Goal: Register for event/course

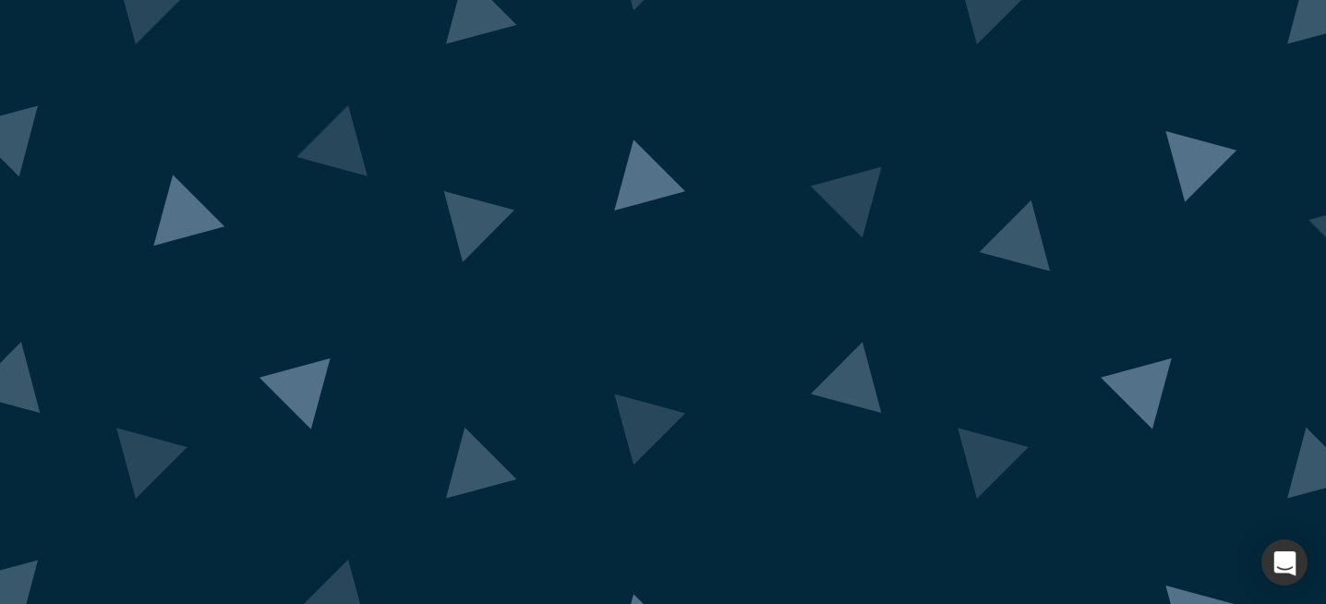
scroll to position [173, 0]
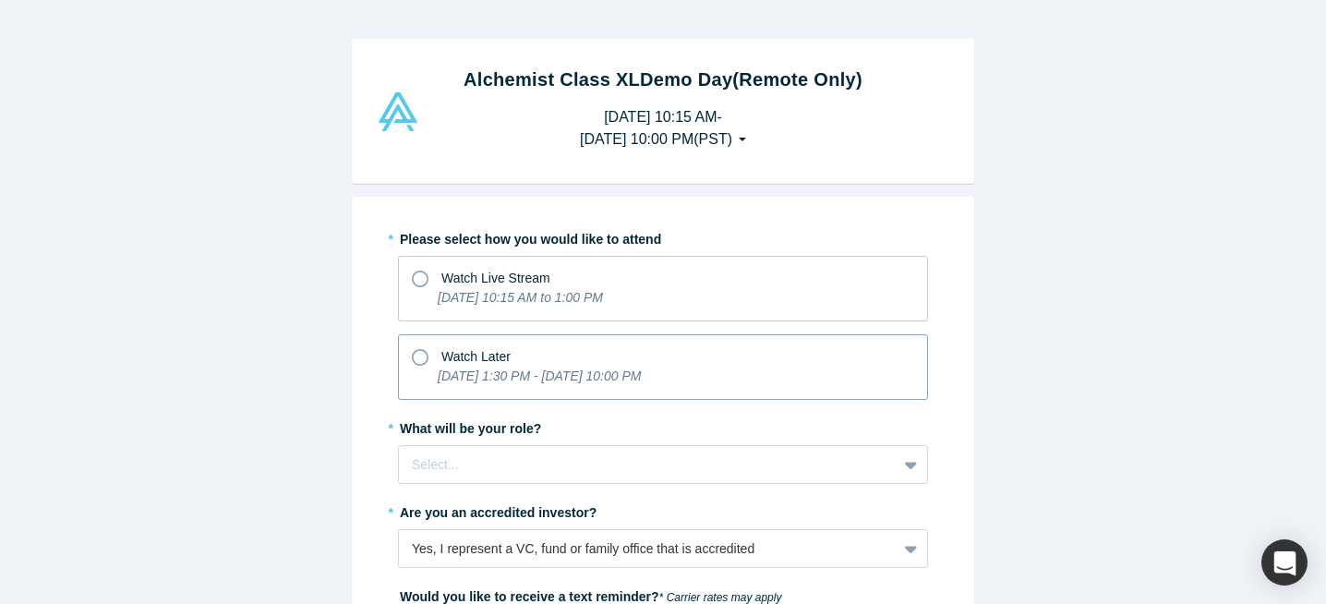
click at [579, 347] on div "Watch Later" at bounding box center [663, 354] width 502 height 25
click at [0, 0] on input "Watch Later [DATE] 1:30 PM - [DATE] 10:00 PM" at bounding box center [0, 0] width 0 height 0
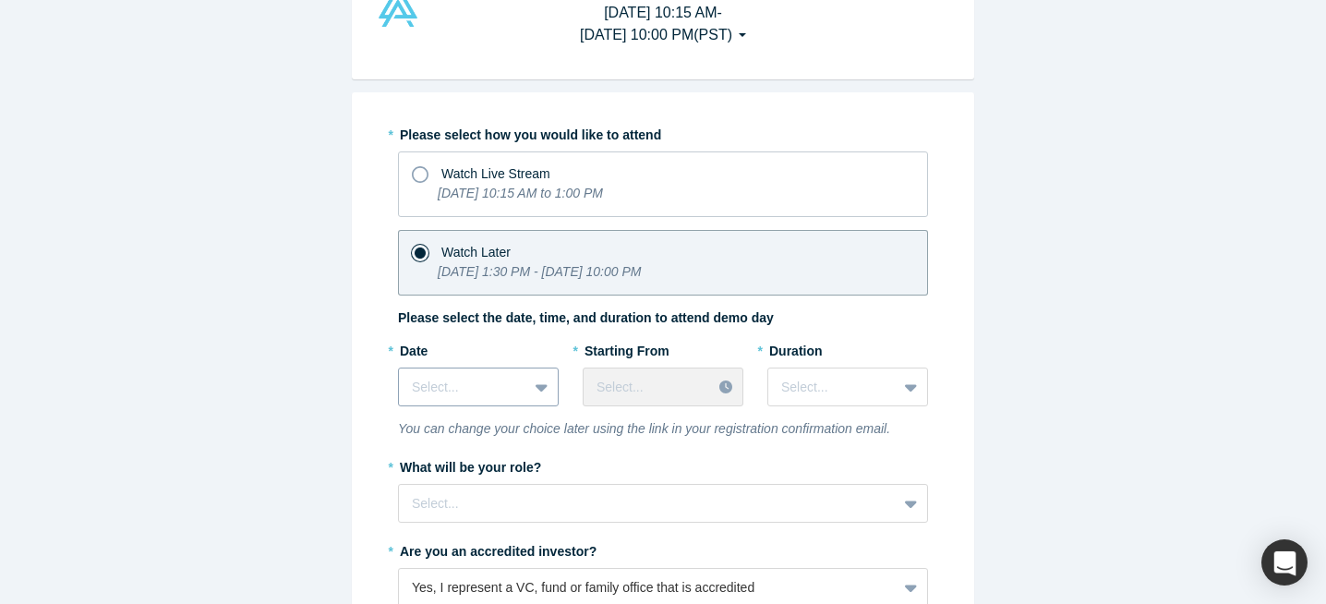
click at [507, 385] on div "Select..." at bounding box center [478, 387] width 161 height 39
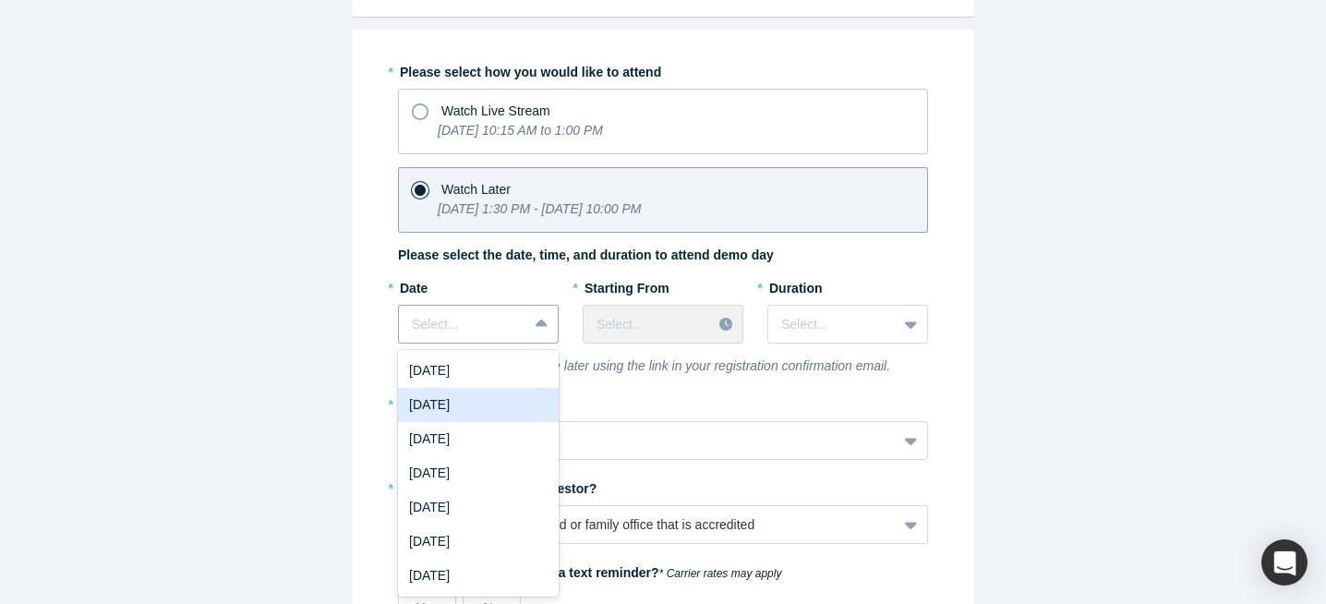
click at [498, 400] on div "[DATE]" at bounding box center [478, 405] width 161 height 34
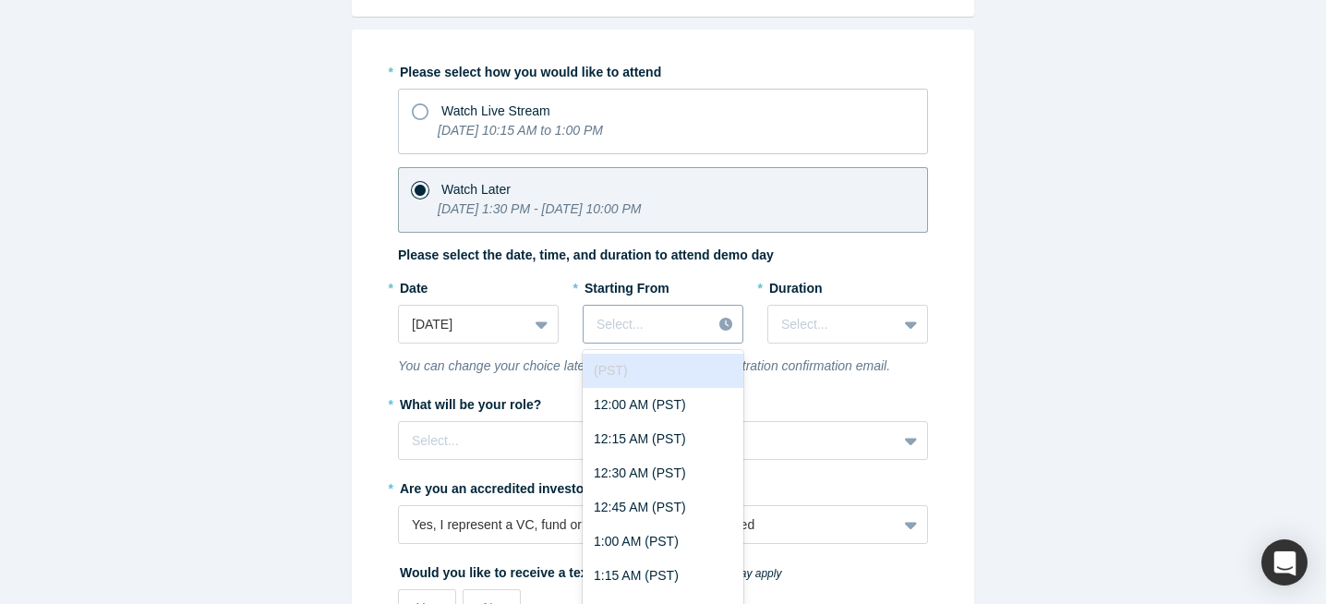
click at [660, 328] on div "(PST) disabled, 1 of 97. 97 results available. Use Up and Down to choose option…" at bounding box center [663, 324] width 161 height 39
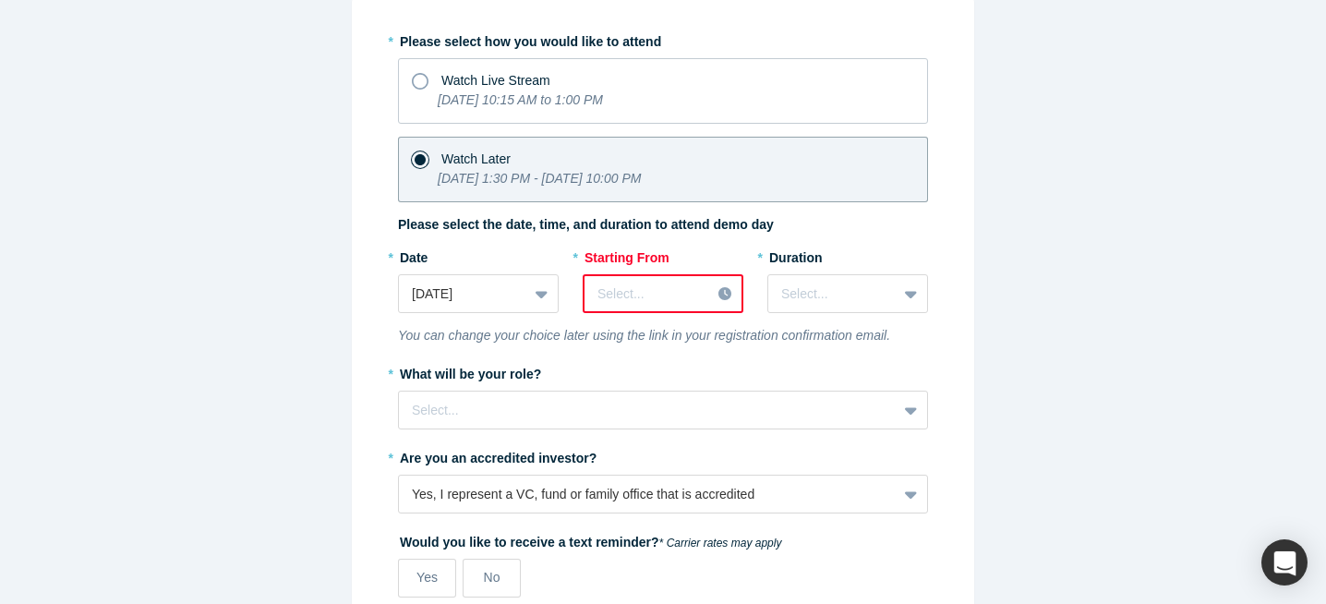
click at [717, 294] on div at bounding box center [726, 294] width 31 height 28
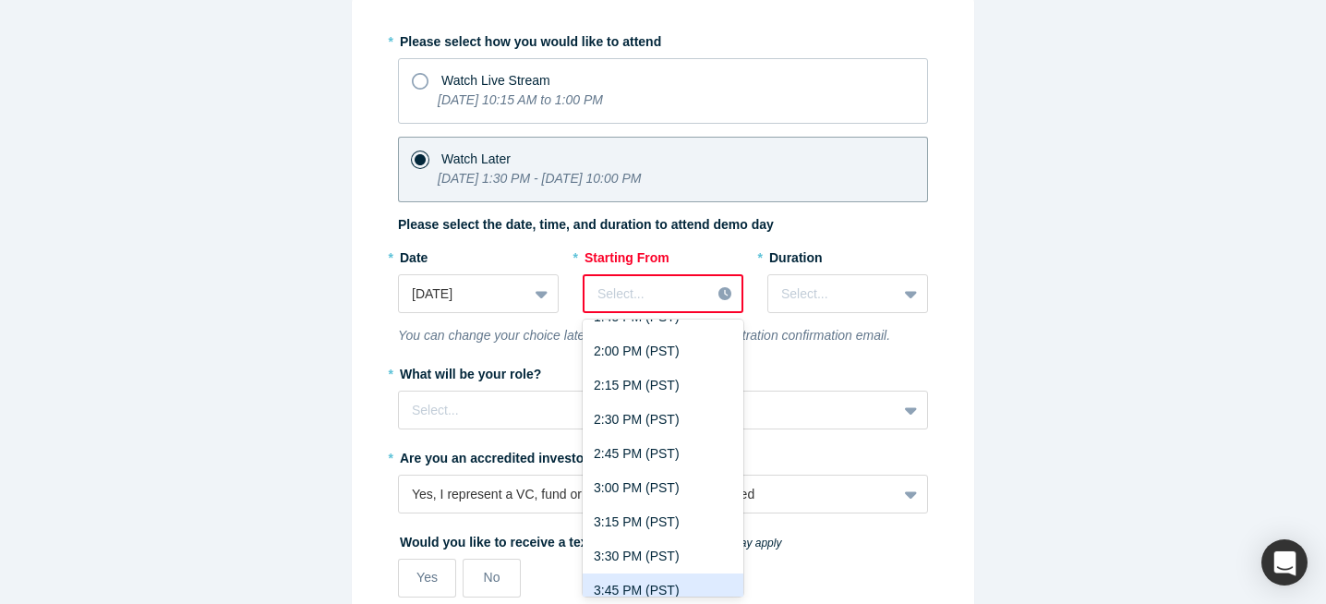
scroll to position [1851, 0]
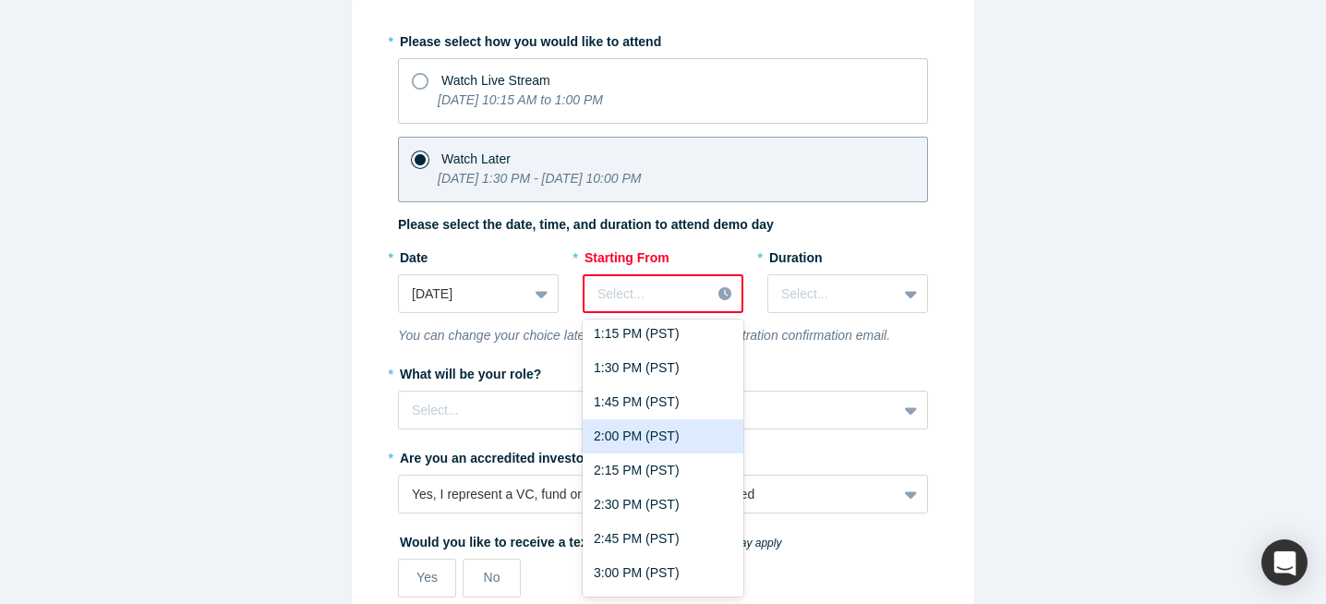
click at [642, 430] on div "2:00 PM (PST)" at bounding box center [663, 436] width 161 height 34
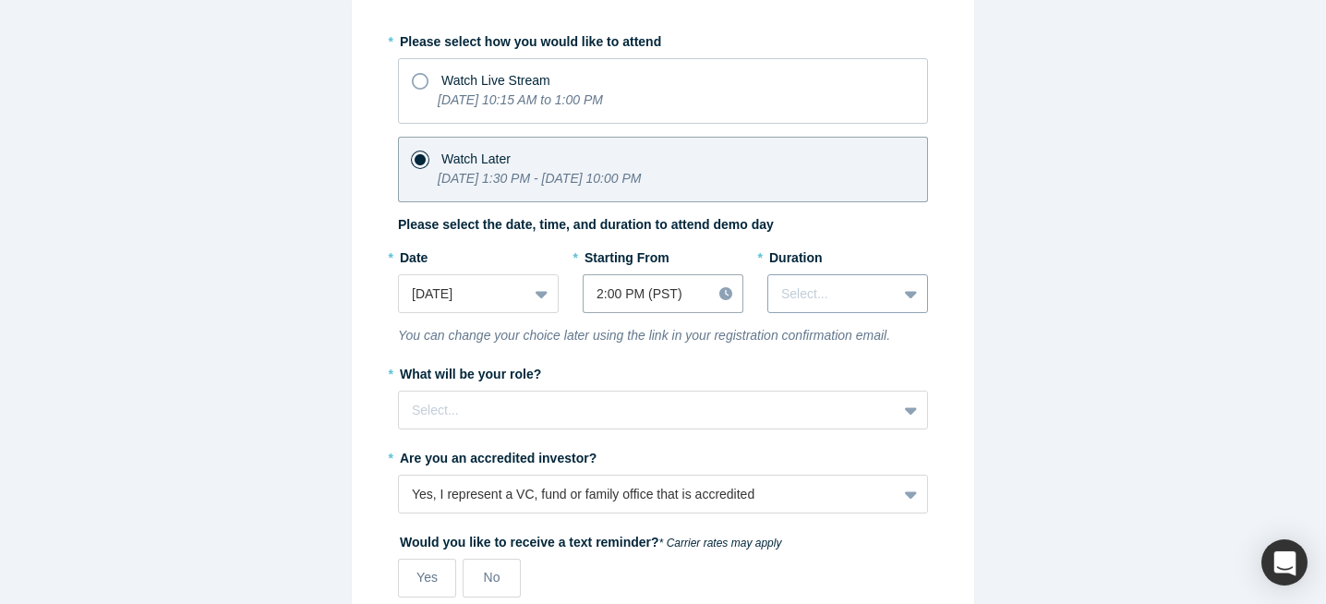
click at [821, 296] on div at bounding box center [832, 294] width 102 height 23
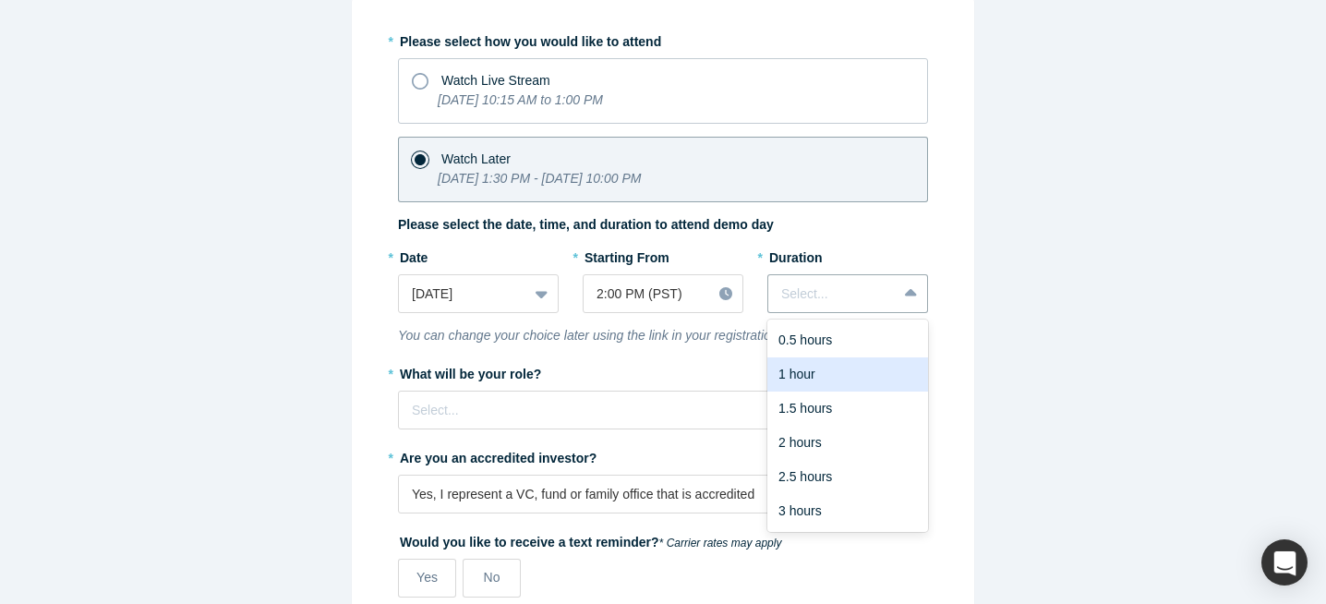
click at [822, 379] on div "1 hour" at bounding box center [847, 374] width 161 height 34
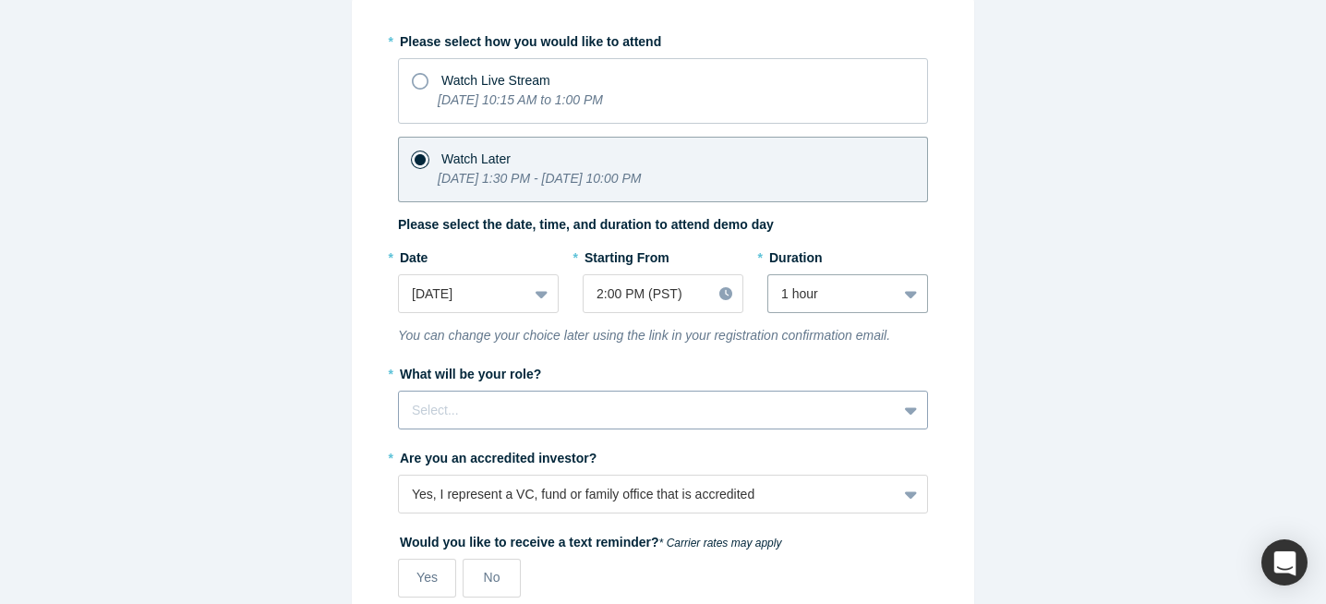
click at [742, 406] on div "Select..." at bounding box center [663, 410] width 530 height 39
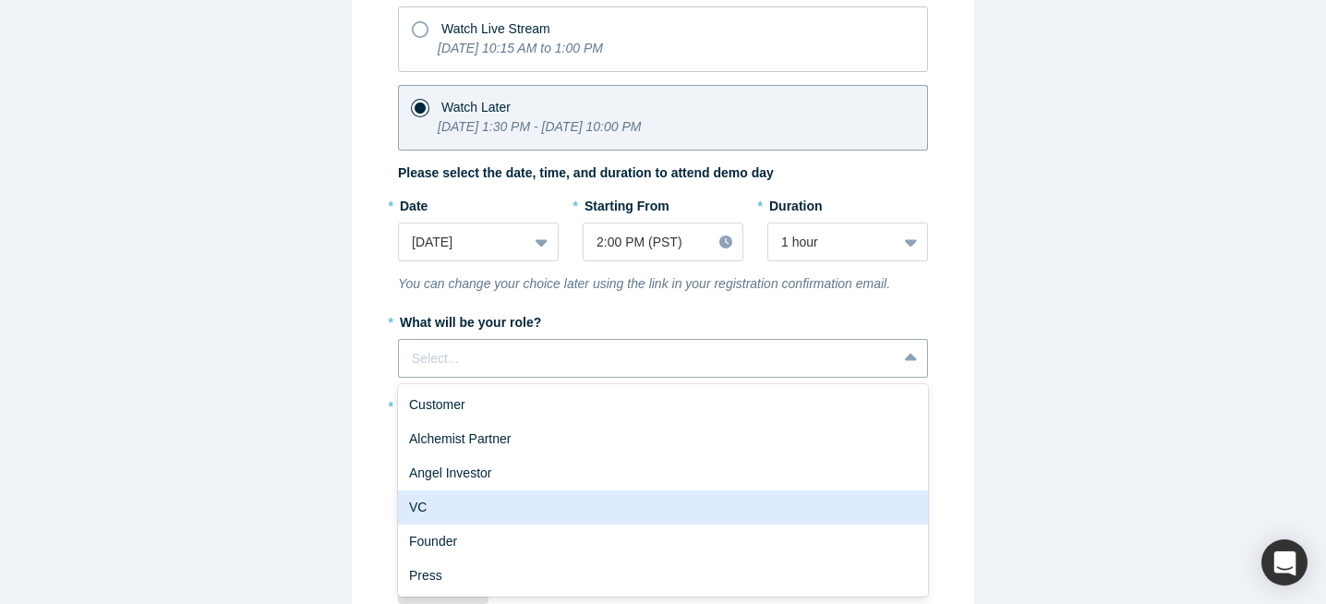
click at [505, 508] on div "VC" at bounding box center [663, 507] width 530 height 34
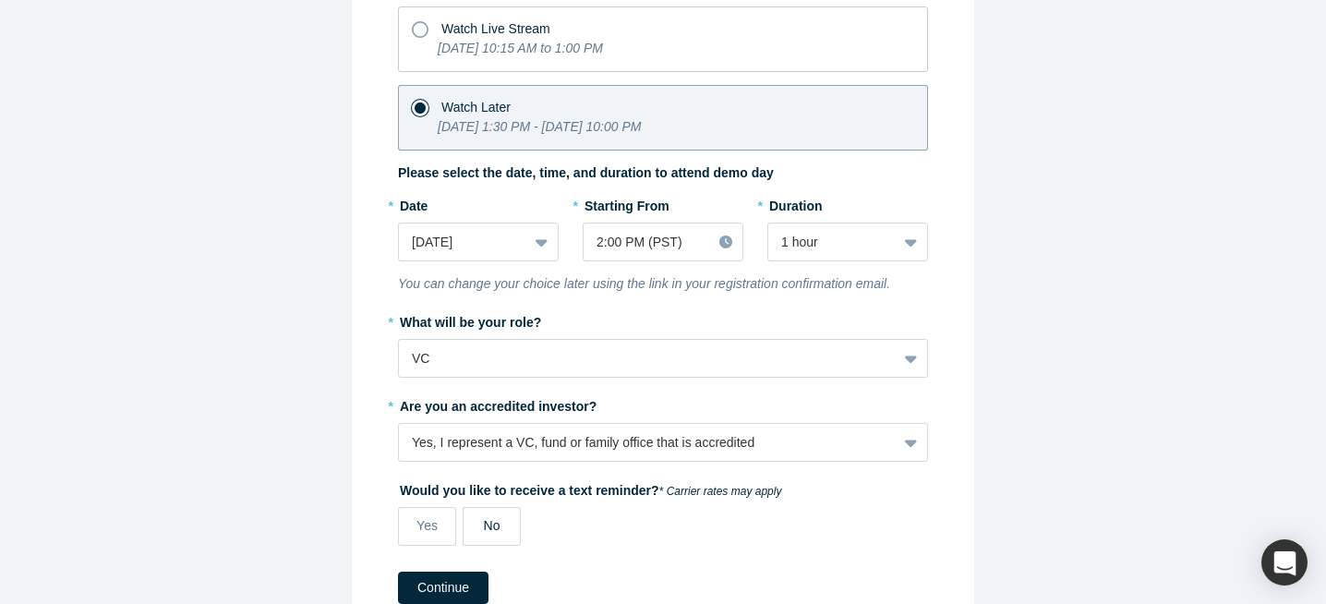
click at [500, 526] on label "No" at bounding box center [492, 526] width 58 height 39
click at [0, 0] on input "No" at bounding box center [0, 0] width 0 height 0
click at [445, 590] on button "Continue" at bounding box center [443, 588] width 90 height 32
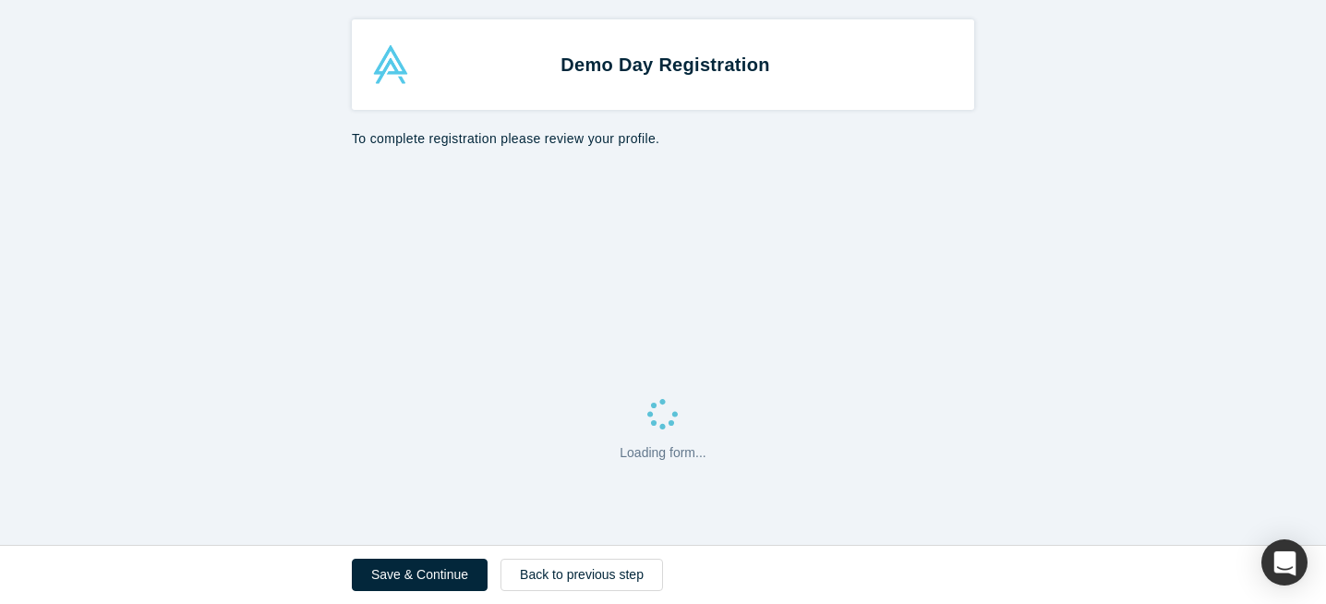
select select "US"
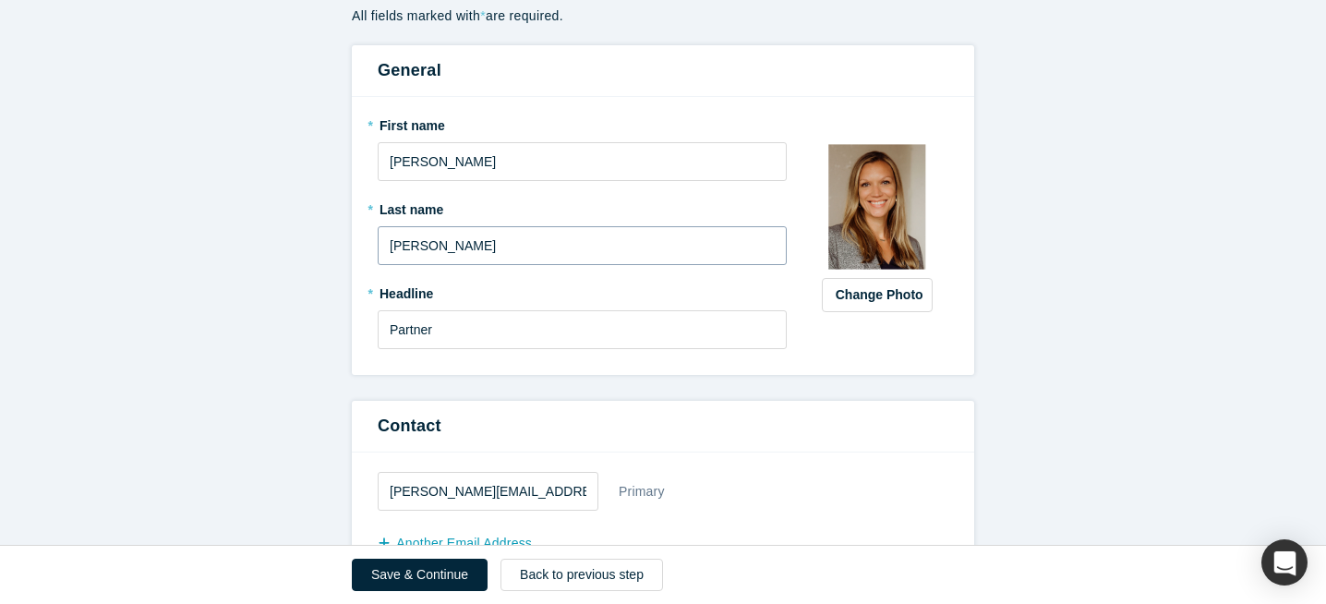
scroll to position [163, 0]
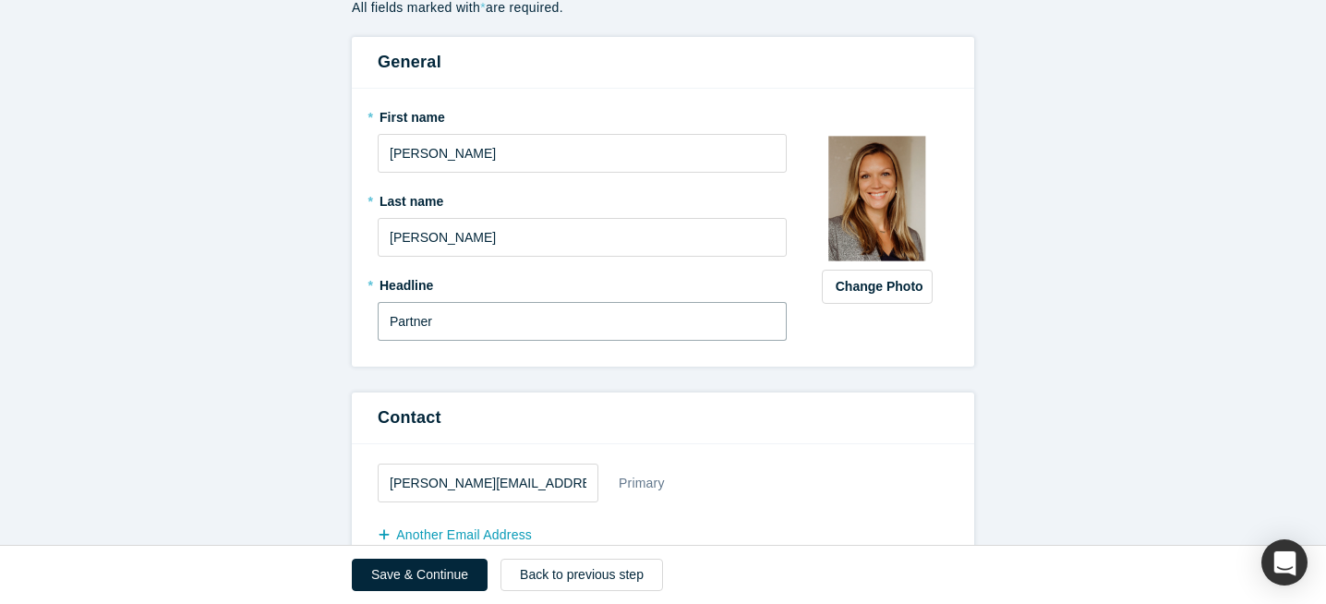
click at [482, 321] on input "Partner" at bounding box center [582, 321] width 409 height 39
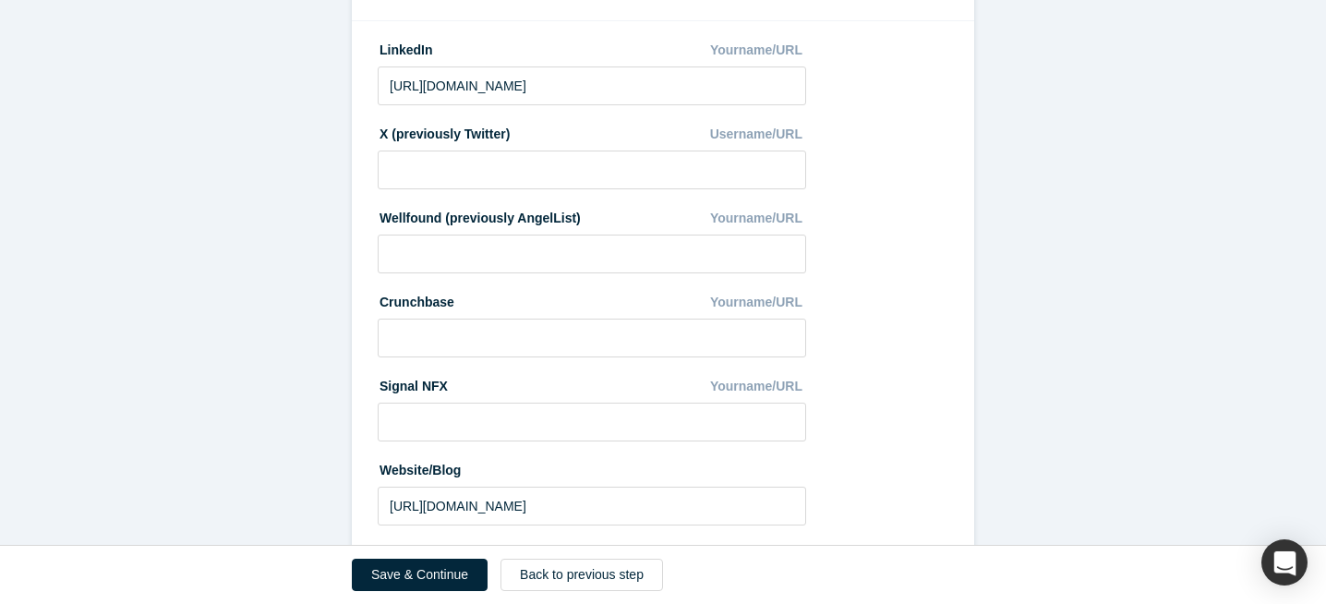
scroll to position [1081, 0]
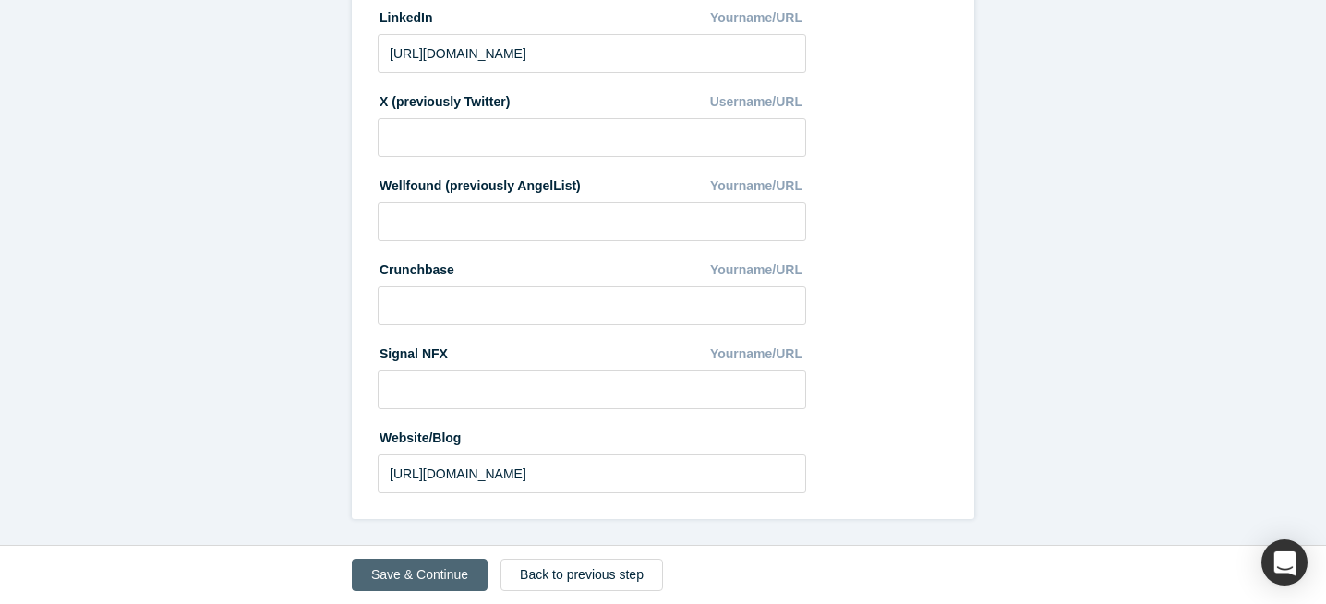
type input "Partner at Better Ventures"
click at [432, 569] on button "Save & Continue" at bounding box center [420, 575] width 136 height 32
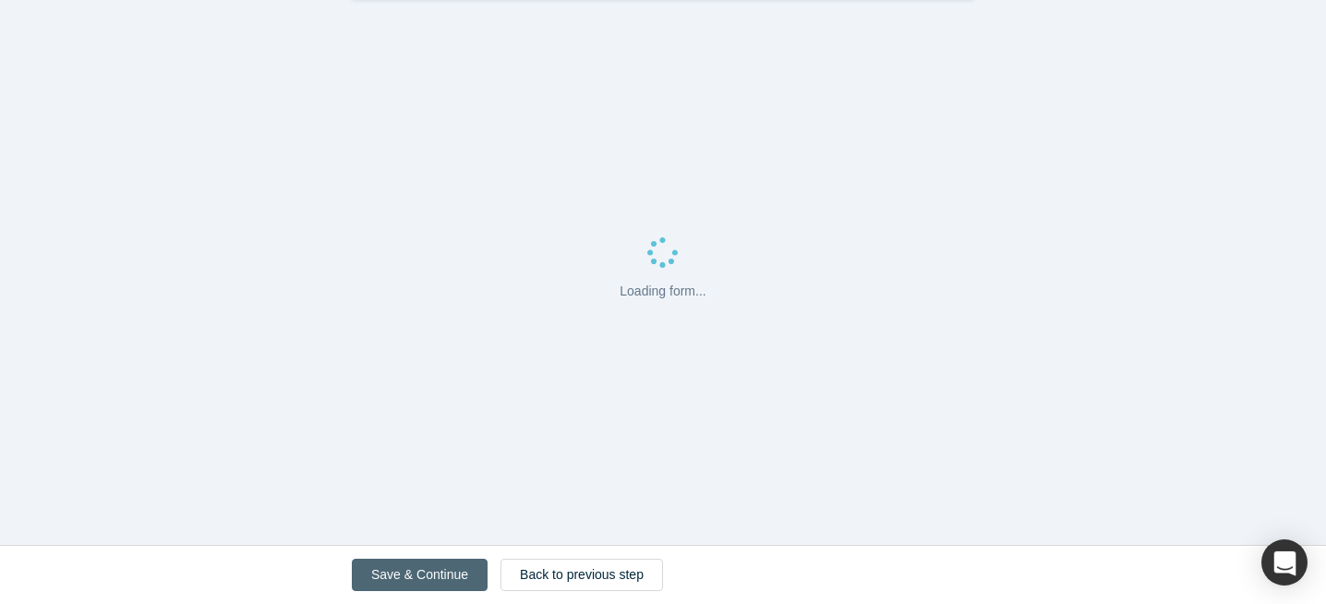
scroll to position [0, 0]
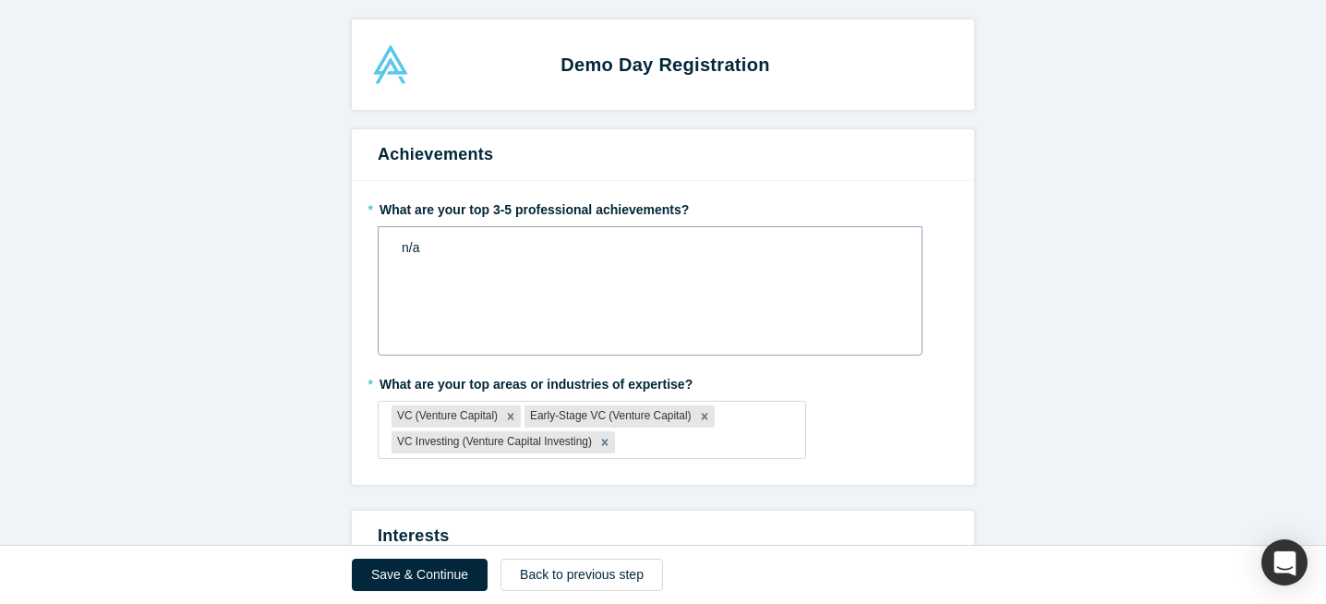
click at [404, 245] on span "n/a" at bounding box center [411, 247] width 18 height 15
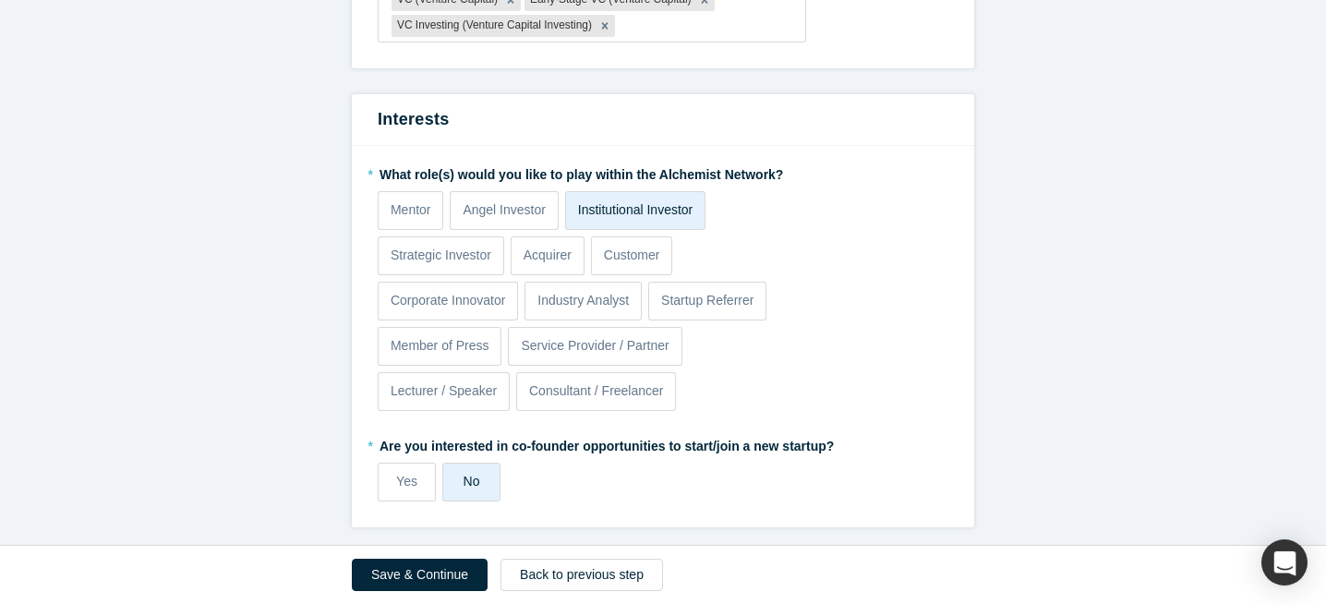
scroll to position [418, 0]
click at [437, 570] on button "Save & Continue" at bounding box center [420, 575] width 136 height 32
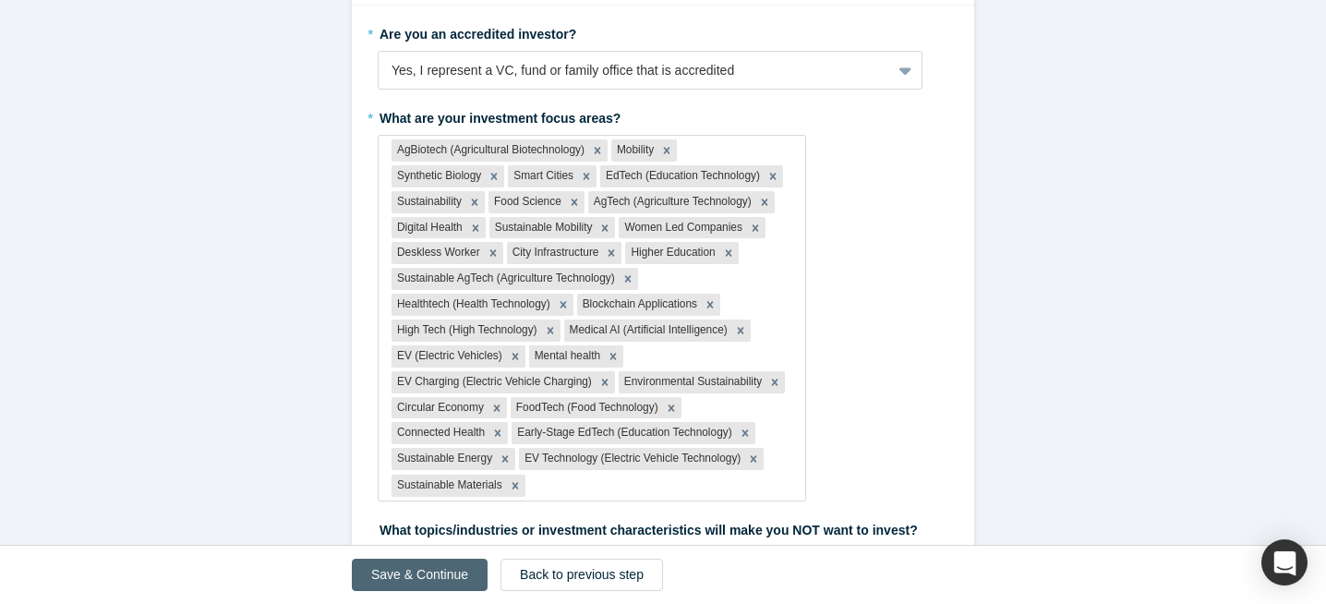
scroll to position [0, 0]
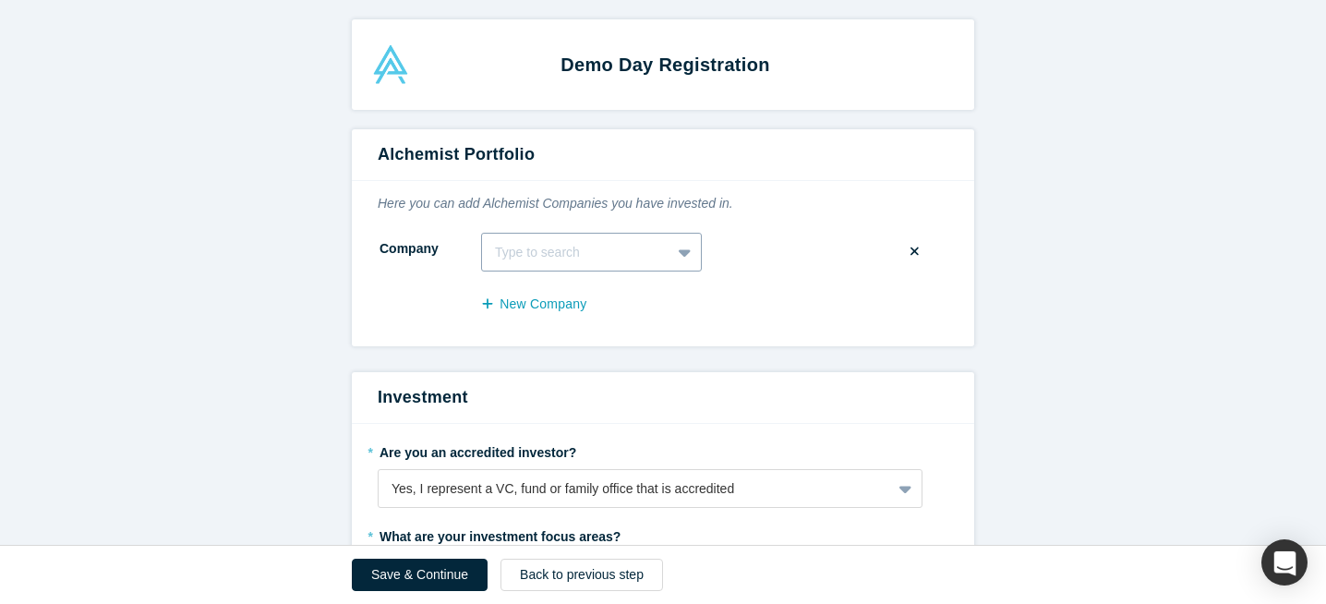
click at [547, 259] on fieldset "Company Type to search To pick up a draggable item, press the space bar. While …" at bounding box center [663, 283] width 571 height 101
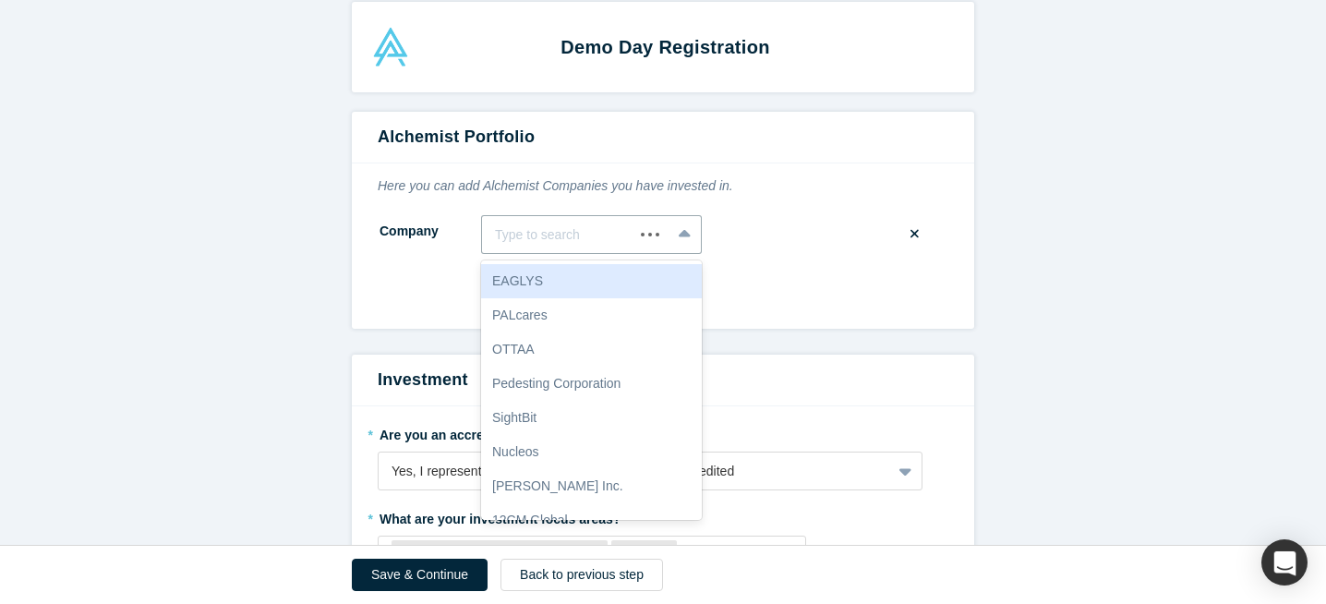
click at [757, 260] on fieldset "Company EAGLYS, 1 of 10. Use Up and Down to choose options, press Enter to sele…" at bounding box center [663, 265] width 571 height 101
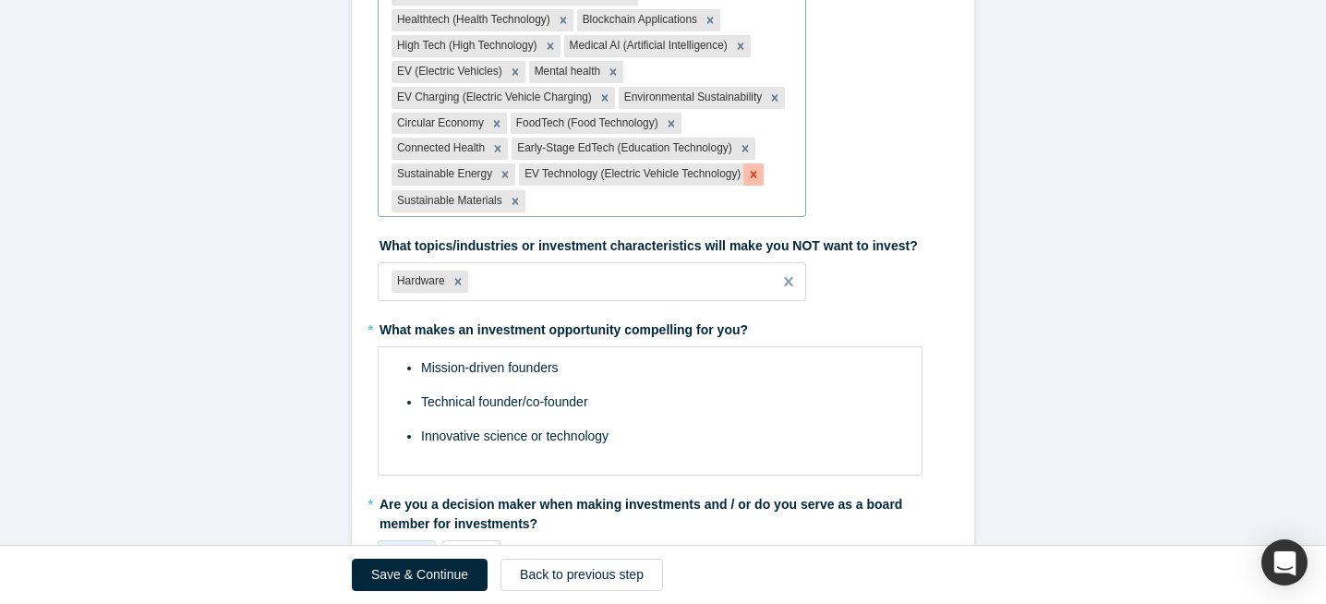
scroll to position [892, 0]
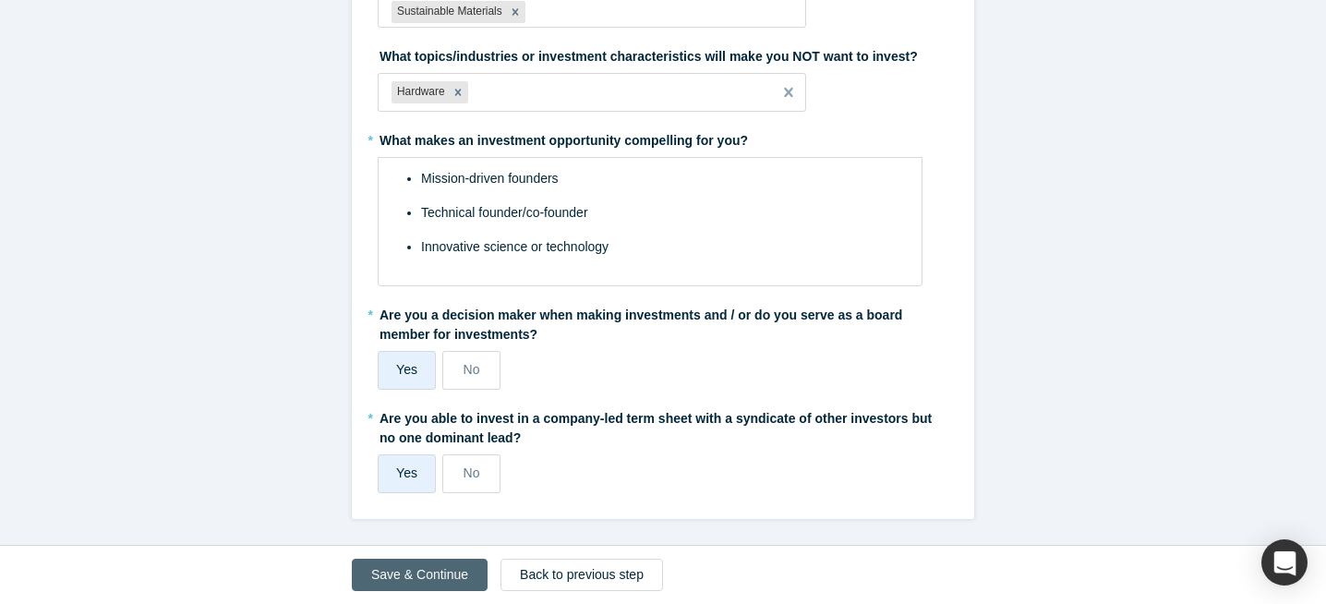
click at [423, 571] on button "Save & Continue" at bounding box center [420, 575] width 136 height 32
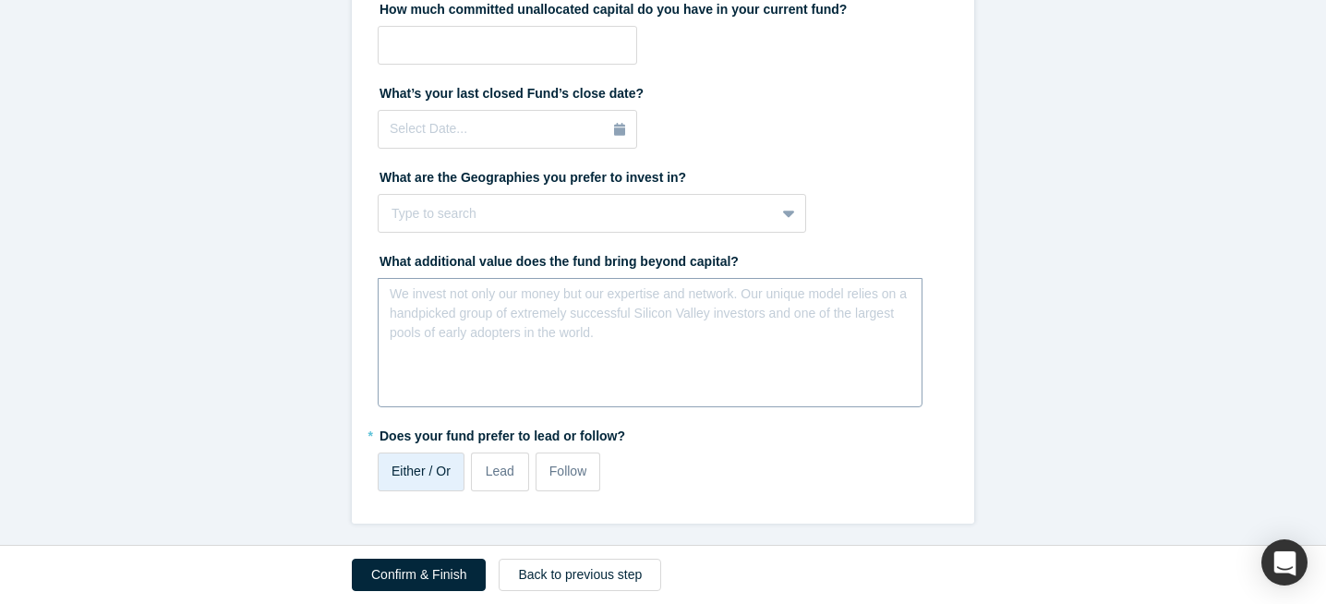
scroll to position [890, 0]
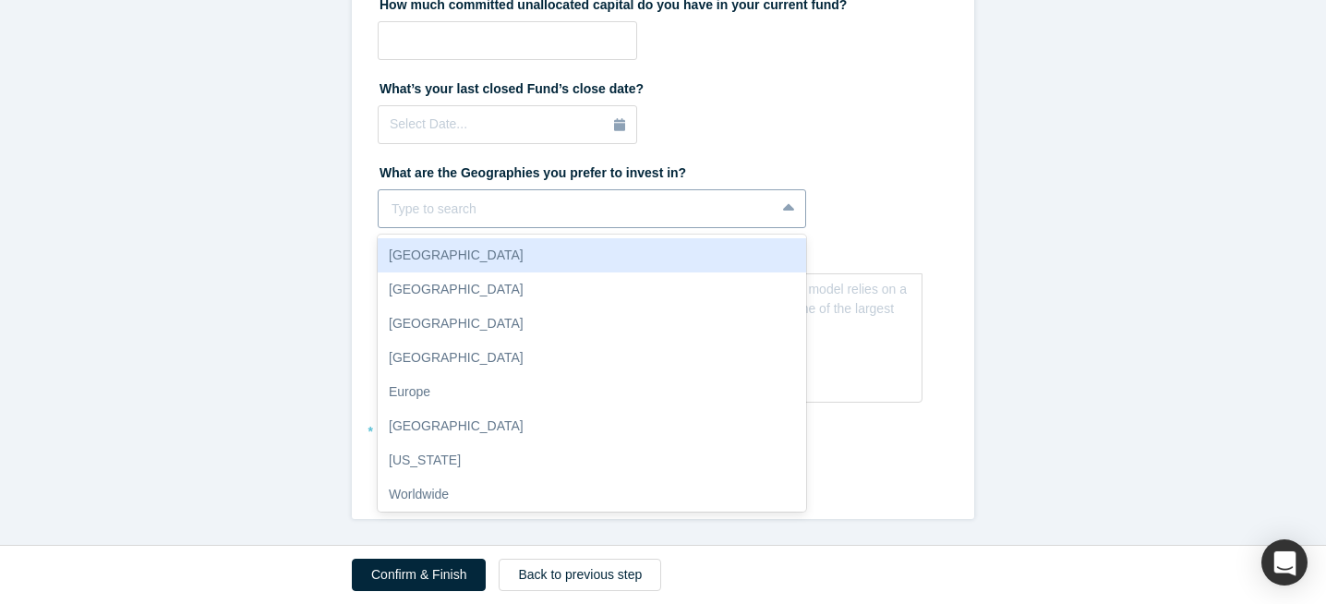
click at [493, 205] on div at bounding box center [577, 209] width 370 height 23
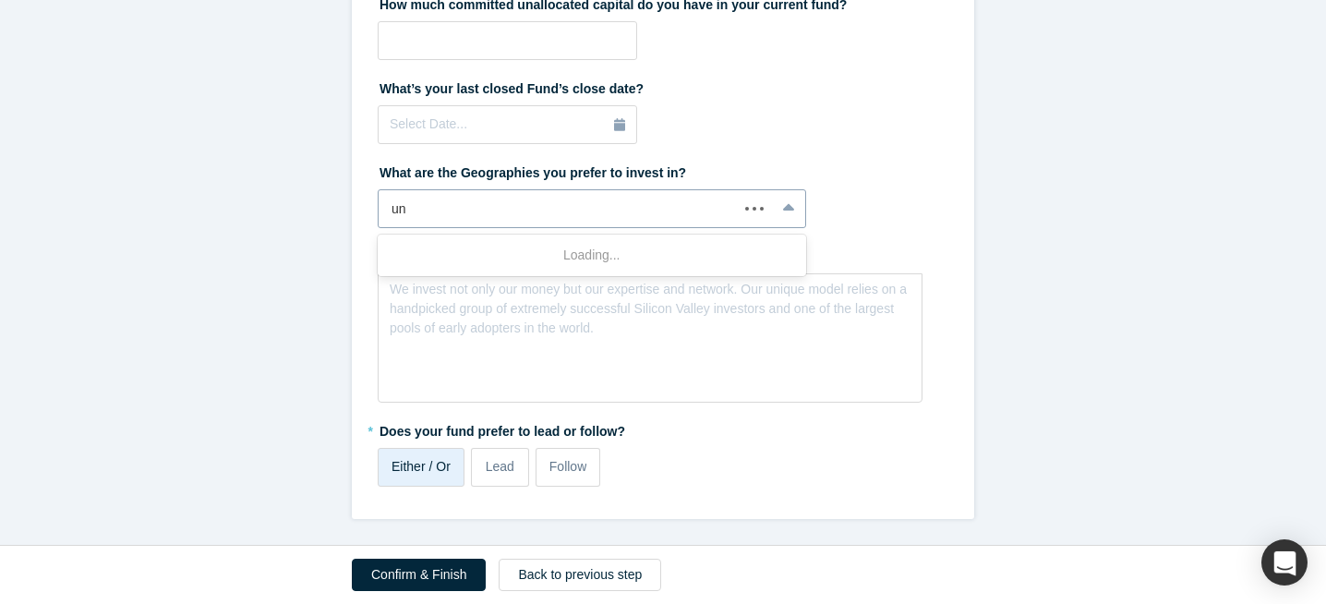
scroll to position [0, 0]
type input "uni"
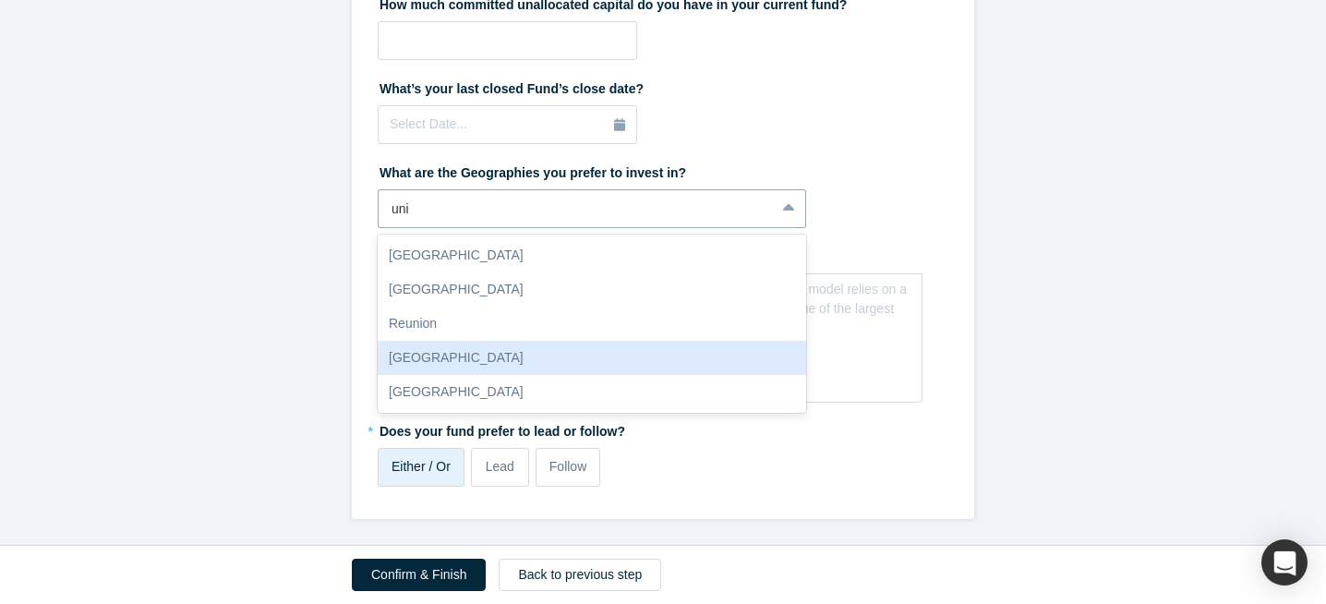
click at [490, 365] on div "[GEOGRAPHIC_DATA]" at bounding box center [592, 358] width 428 height 34
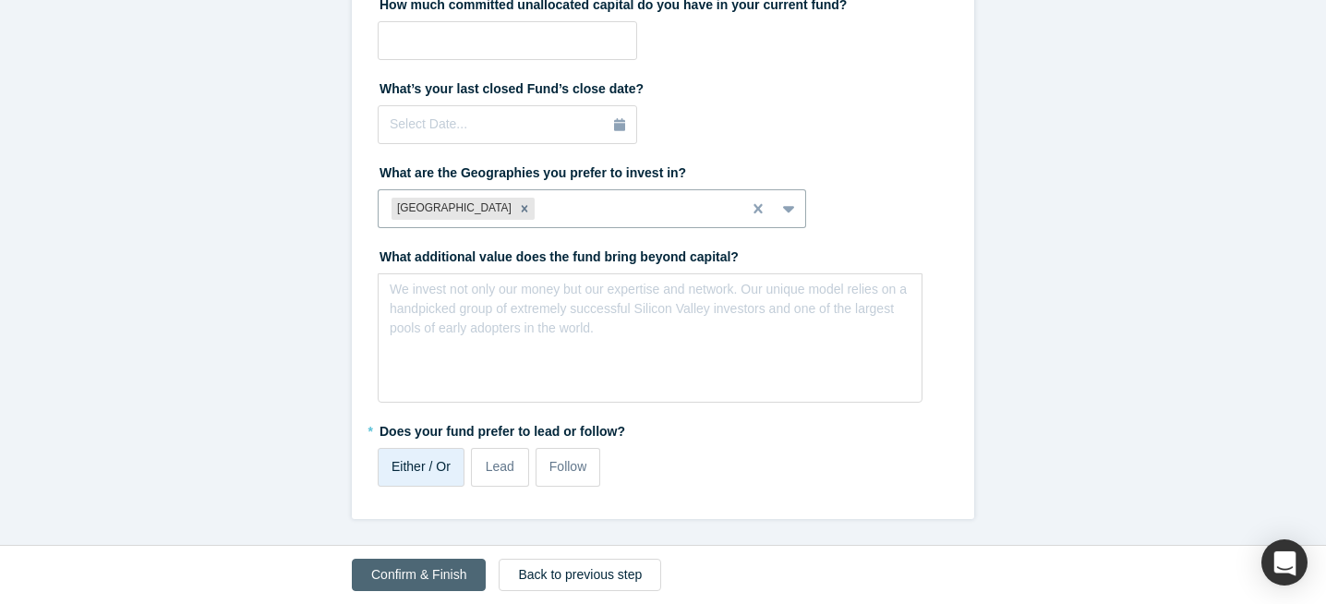
click at [418, 576] on button "Confirm & Finish" at bounding box center [419, 575] width 134 height 32
